Goal: Task Accomplishment & Management: Manage account settings

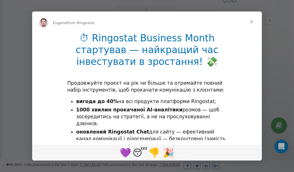
click at [253, 22] on span "Close" at bounding box center [252, 22] width 21 height 21
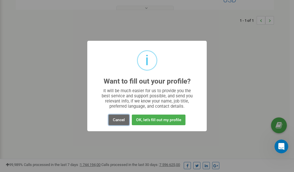
click at [124, 120] on button "Cancel" at bounding box center [119, 120] width 21 height 11
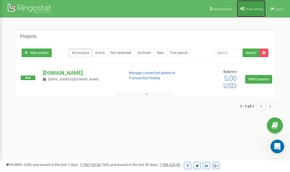
click at [250, 9] on span "Profile settings" at bounding box center [255, 8] width 18 height 3
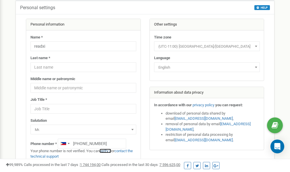
click at [109, 151] on link "verify it" at bounding box center [105, 151] width 12 height 4
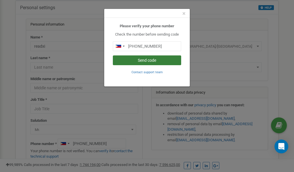
click at [147, 60] on button "Send code" at bounding box center [147, 60] width 68 height 10
